Goal: Find specific page/section: Find specific page/section

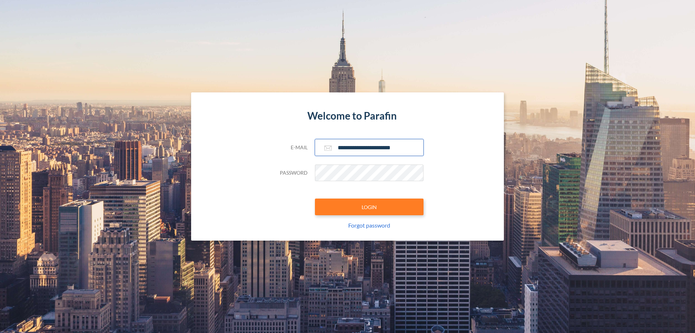
type input "**********"
click at [369, 207] on button "LOGIN" at bounding box center [369, 206] width 109 height 17
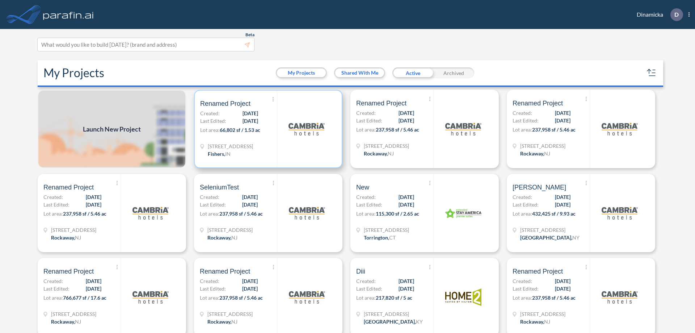
scroll to position [2, 0]
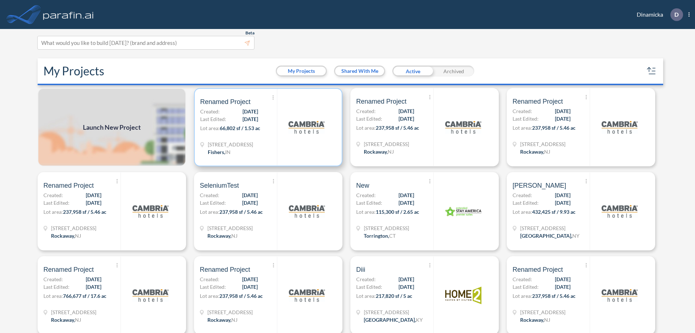
click at [267, 127] on p "Lot area: 66,802 sf / 1.53 ac" at bounding box center [238, 129] width 77 height 11
